Goal: Task Accomplishment & Management: Complete application form

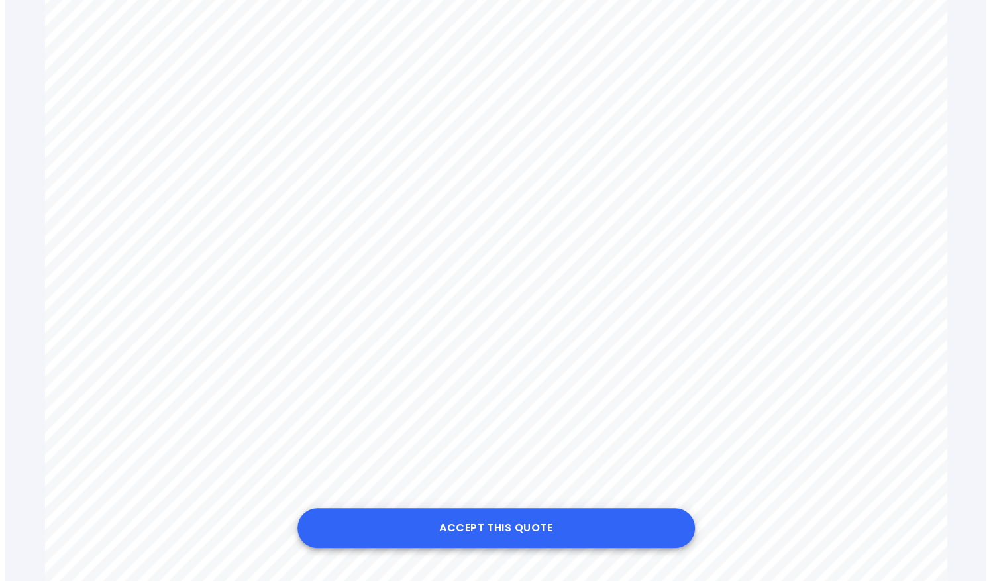
scroll to position [701, 0]
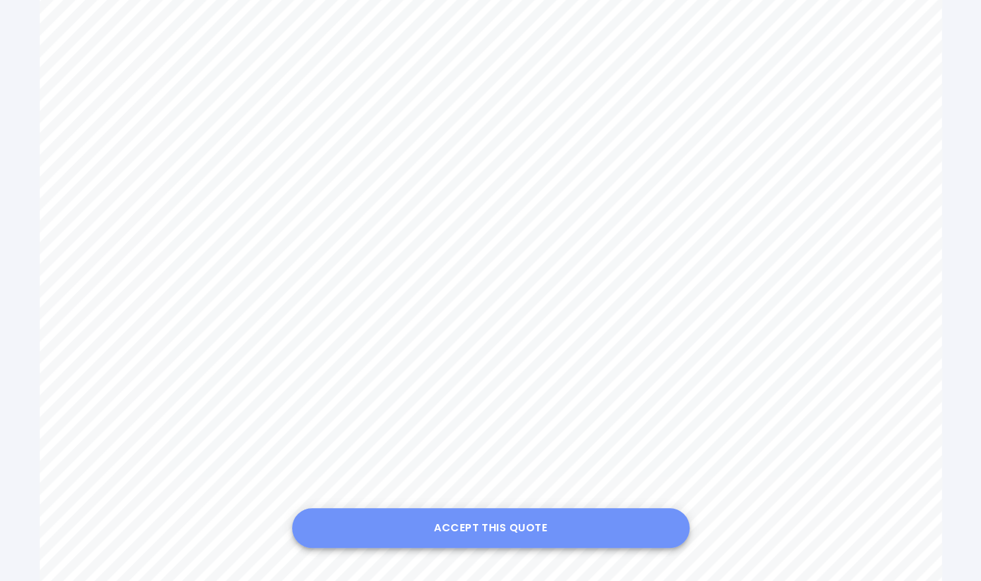
click at [511, 521] on button "Accept this Quote" at bounding box center [490, 528] width 397 height 40
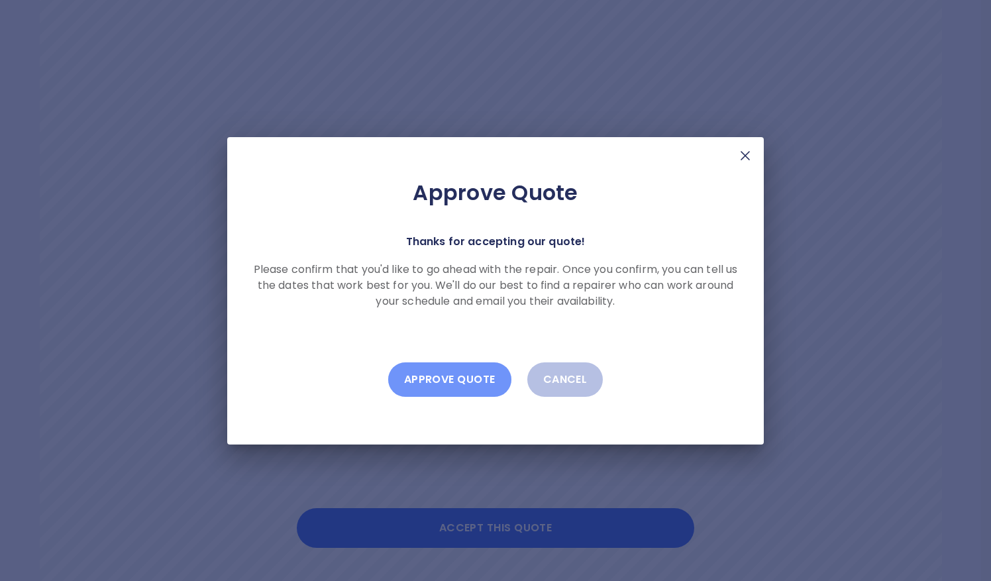
click at [458, 376] on button "Approve Quote" at bounding box center [449, 379] width 123 height 34
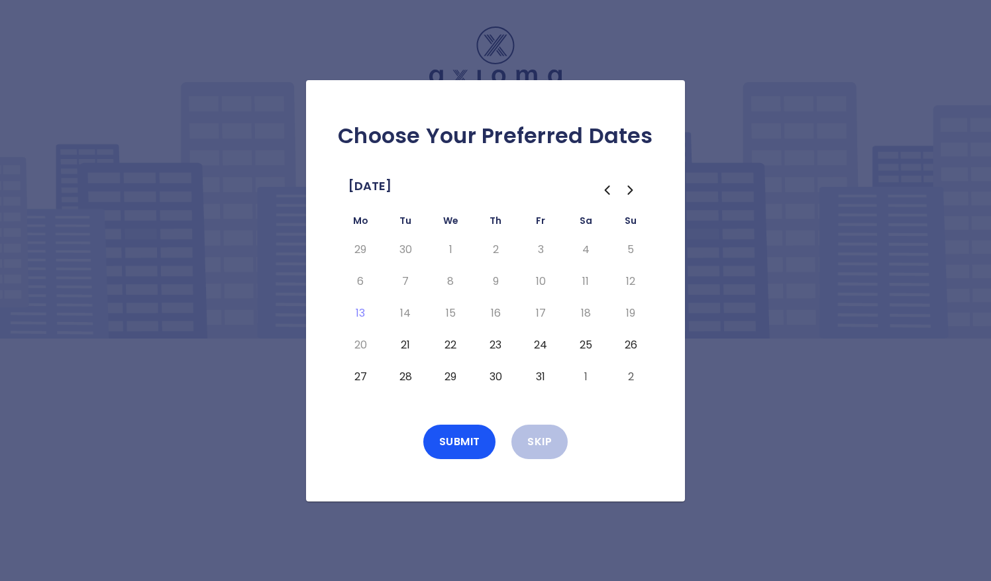
click at [407, 344] on button "21" at bounding box center [405, 345] width 24 height 21
click at [464, 437] on button "Submit" at bounding box center [459, 442] width 73 height 34
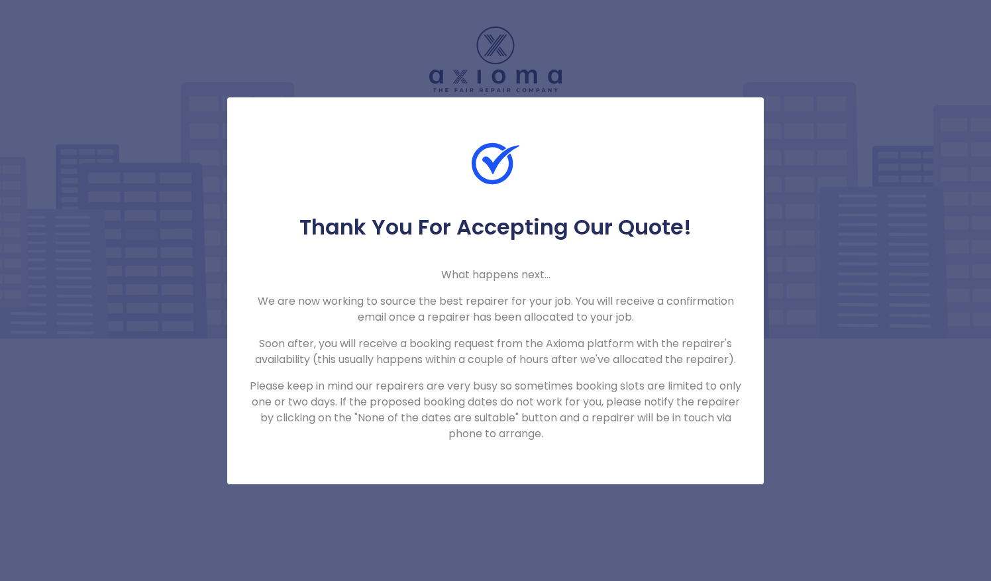
click at [778, 440] on div "Thank You For Accepting Our Quote! What happens next... We are now working to s…" at bounding box center [495, 290] width 991 height 581
click at [575, 46] on div "Thank You For Accepting Our Quote! What happens next... We are now working to s…" at bounding box center [495, 290] width 991 height 581
click at [511, 386] on p "Please keep in mind our repairers are very busy so sometimes booking slots are …" at bounding box center [495, 410] width 494 height 64
